Goal: Find contact information: Find contact information

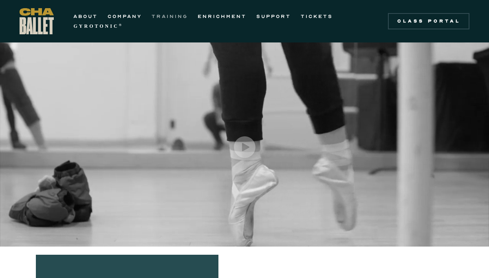
click at [162, 18] on link "TRAINING" at bounding box center [170, 16] width 36 height 10
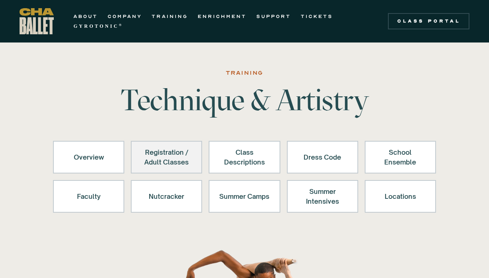
click at [197, 162] on link "Registration / Adult Classes" at bounding box center [166, 157] width 71 height 33
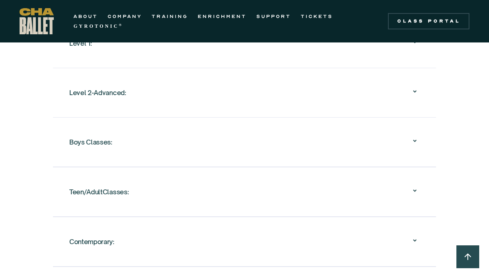
scroll to position [953, 0]
click at [207, 195] on div "Teen/AdultClasses:" at bounding box center [244, 190] width 351 height 26
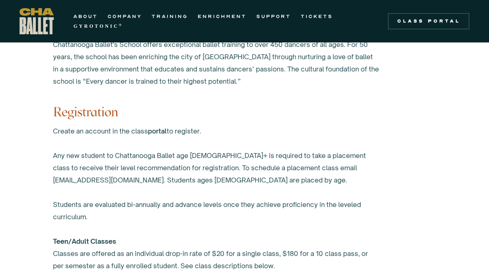
scroll to position [487, 0]
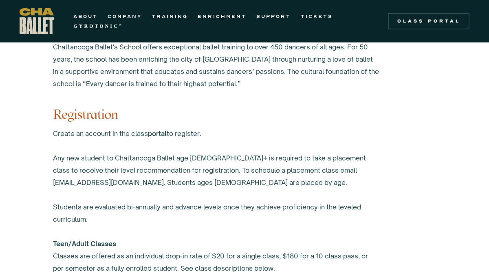
click at [167, 135] on link "portal" at bounding box center [157, 133] width 19 height 8
click at [220, 16] on link "ENRICHMENT" at bounding box center [222, 16] width 49 height 10
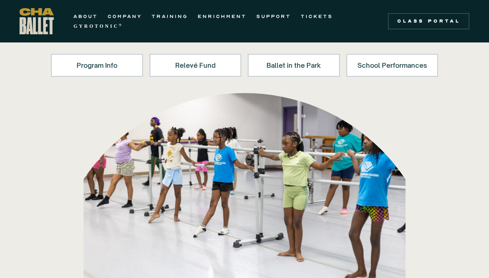
scroll to position [41, 0]
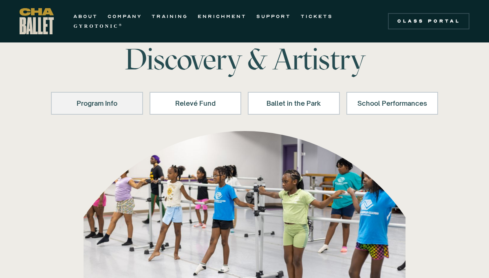
click at [105, 109] on link "Program Info" at bounding box center [97, 103] width 92 height 23
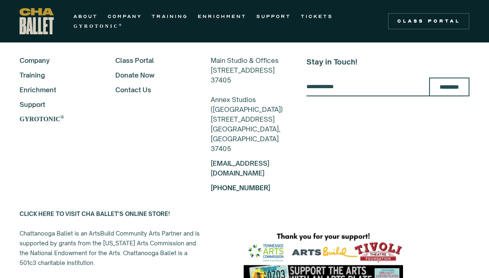
scroll to position [2007, 0]
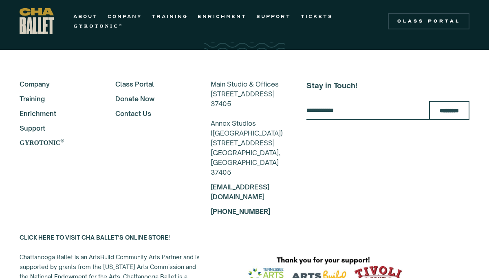
click at [41, 94] on link "Training" at bounding box center [57, 99] width 74 height 10
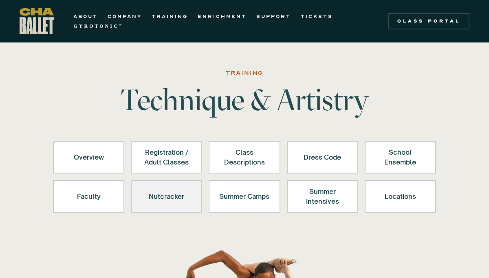
click at [185, 197] on div "Nutcracker" at bounding box center [167, 196] width 50 height 20
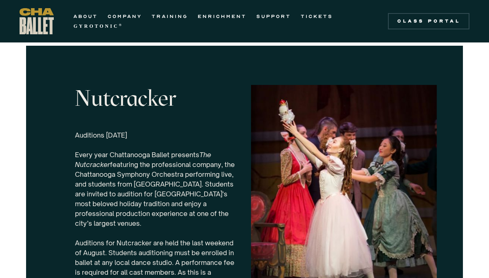
scroll to position [2504, 0]
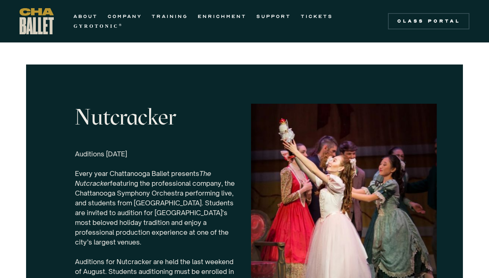
click at [110, 111] on h4 "Nutcracker" at bounding box center [156, 117] width 163 height 24
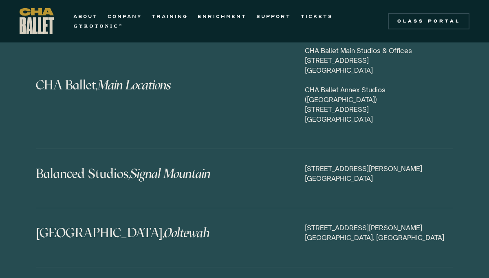
scroll to position [3897, 0]
drag, startPoint x: 392, startPoint y: 120, endPoint x: 307, endPoint y: 109, distance: 85.4
click at [307, 163] on div "[STREET_ADDRESS][PERSON_NAME]" at bounding box center [379, 173] width 148 height 20
copy div "[STREET_ADDRESS][PERSON_NAME]"
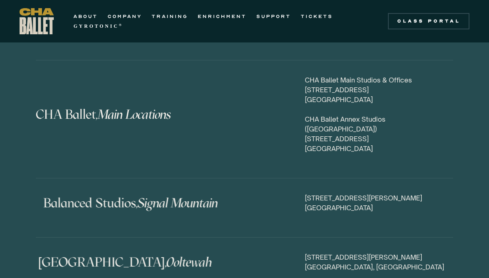
scroll to position [3836, 0]
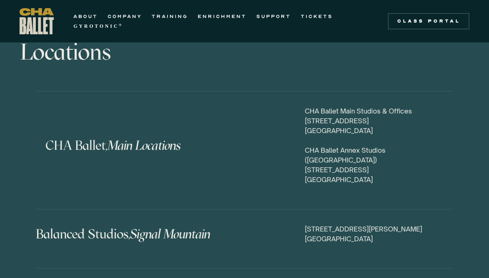
drag, startPoint x: 383, startPoint y: 74, endPoint x: 306, endPoint y: 51, distance: 80.4
click at [306, 106] on div "CHA Ballet Main Studios & Offices [STREET_ADDRESS] [GEOGRAPHIC_DATA] ([GEOGRAPH…" at bounding box center [379, 145] width 148 height 78
copy div "CHA Ballet Main Studios & Offices [STREET_ADDRESS]"
